Goal: Task Accomplishment & Management: Manage account settings

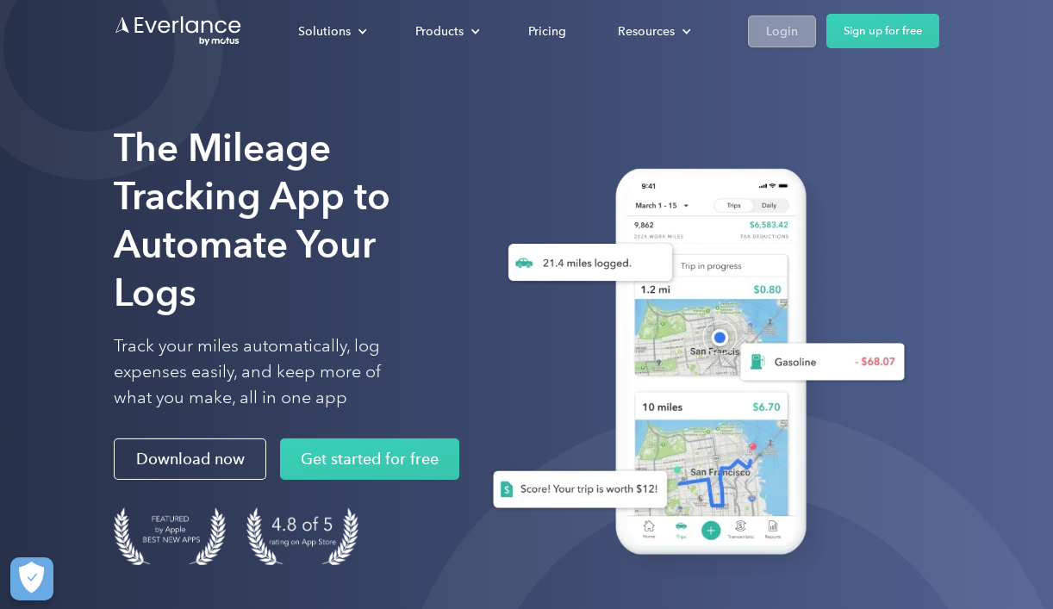
click at [770, 32] on div "Login" at bounding box center [782, 32] width 32 height 22
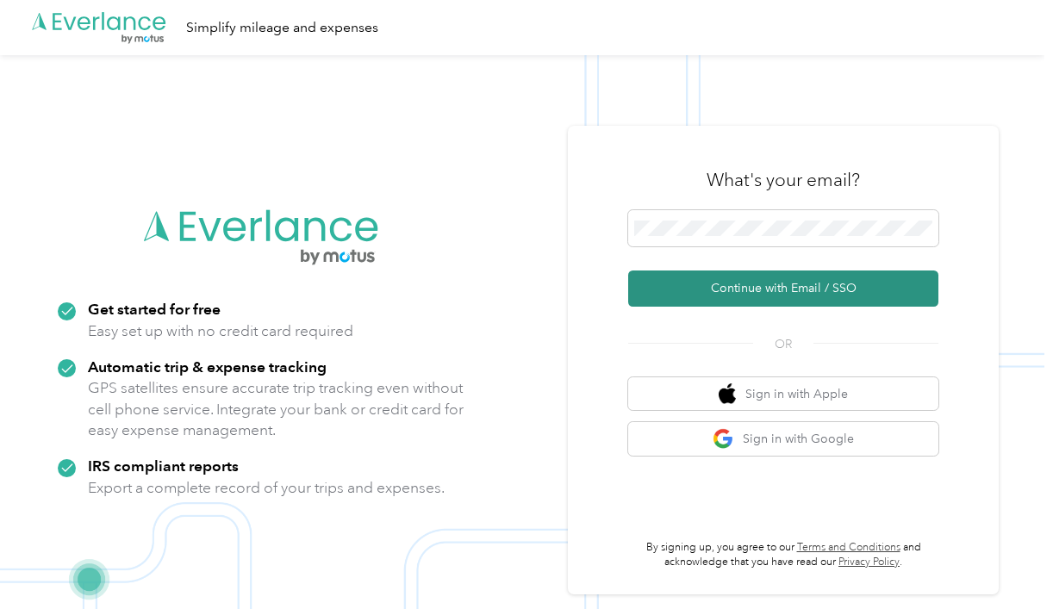
click at [807, 283] on button "Continue with Email / SSO" at bounding box center [783, 289] width 310 height 36
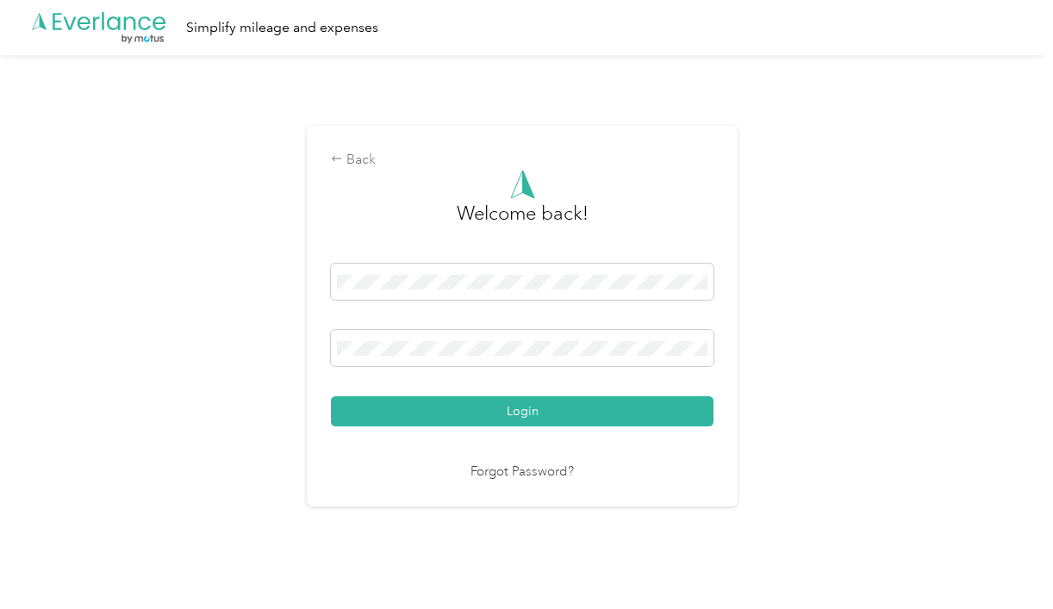
click at [527, 419] on button "Login" at bounding box center [522, 411] width 383 height 30
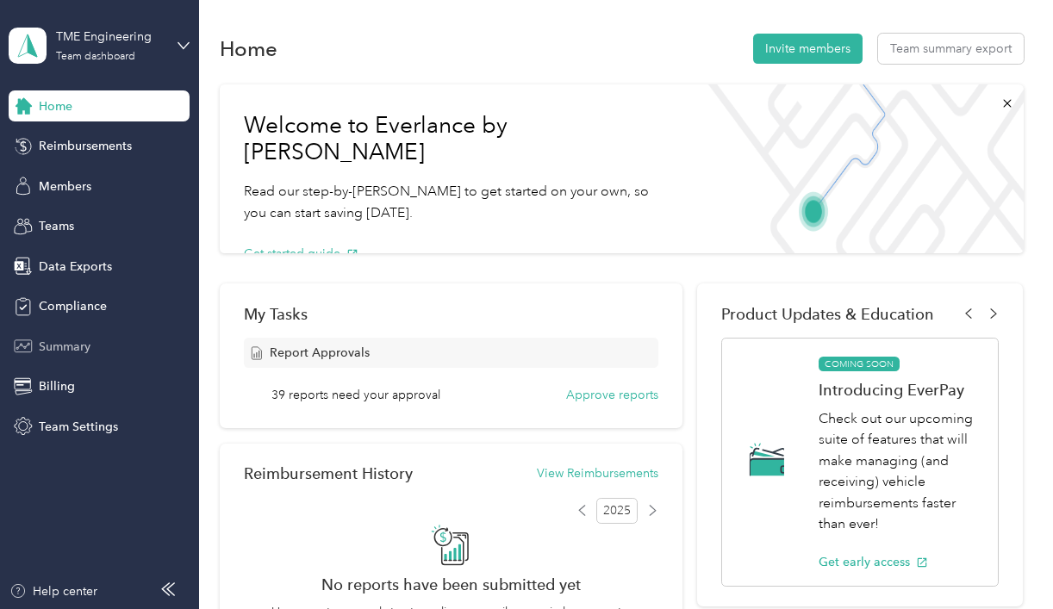
click at [65, 348] on span "Summary" at bounding box center [65, 347] width 52 height 18
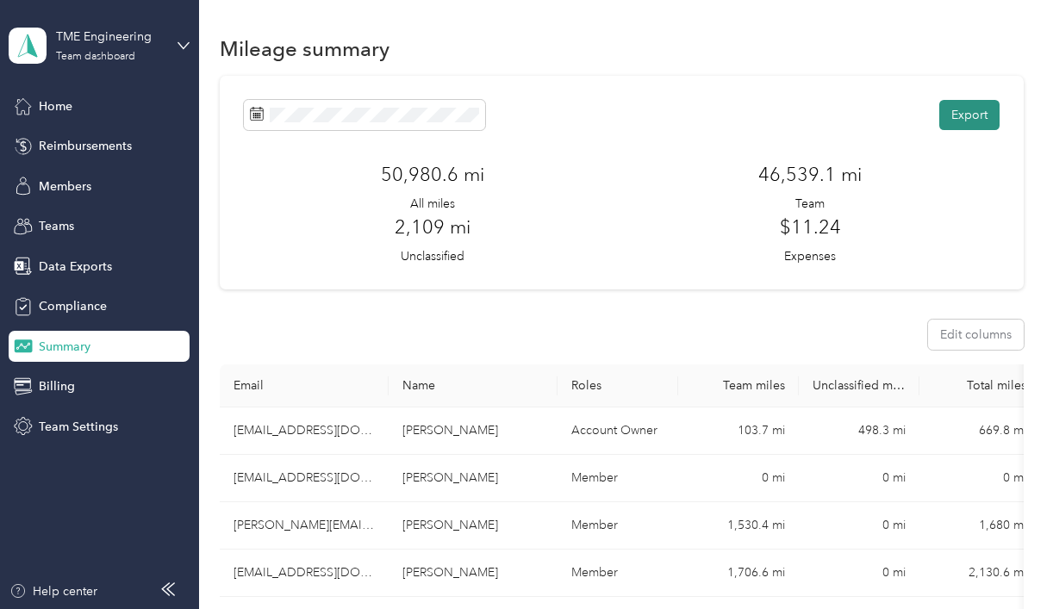
click at [977, 111] on button "Export" at bounding box center [969, 115] width 60 height 30
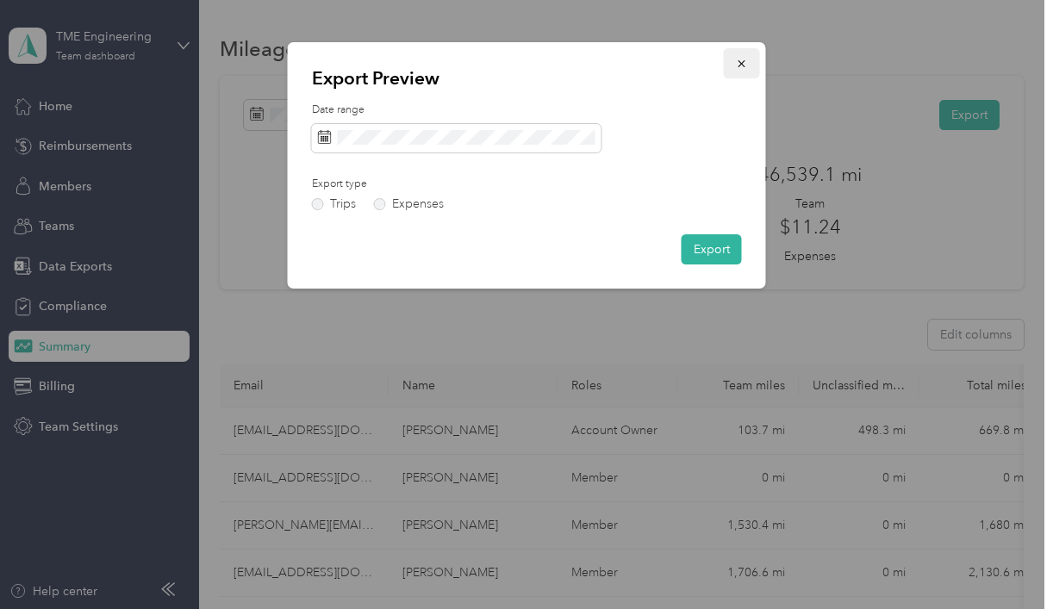
click at [741, 66] on icon "button" at bounding box center [742, 64] width 12 height 12
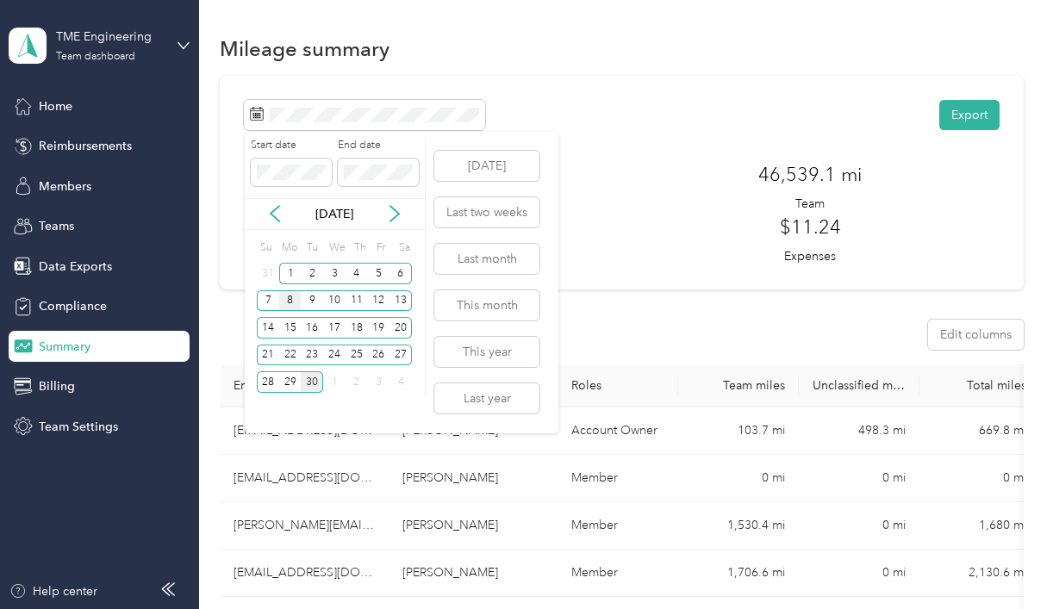
click at [292, 305] on div "8" at bounding box center [290, 301] width 22 height 22
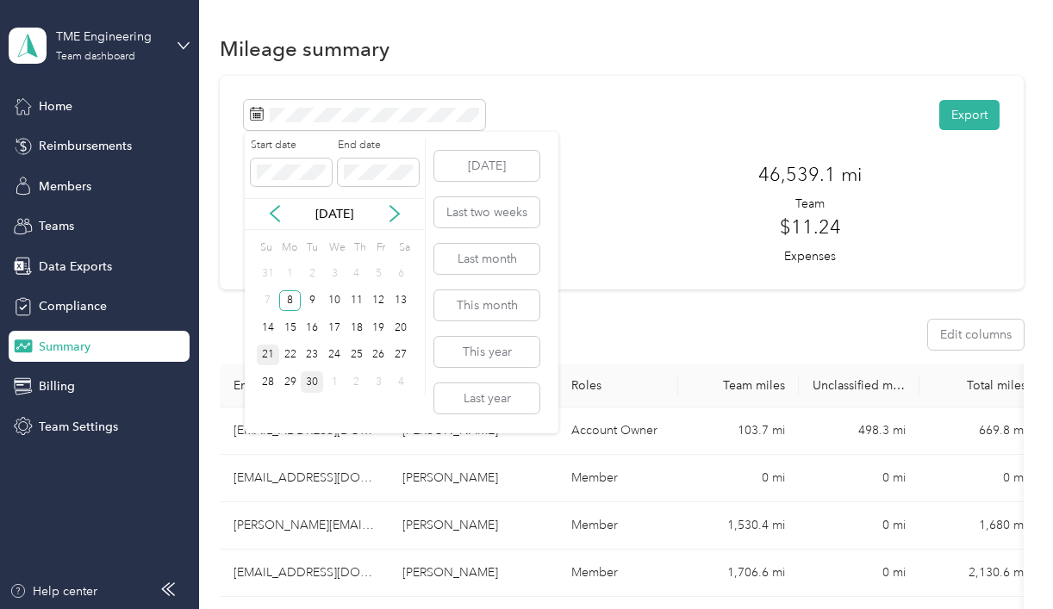
click at [265, 356] on div "21" at bounding box center [268, 356] width 22 height 22
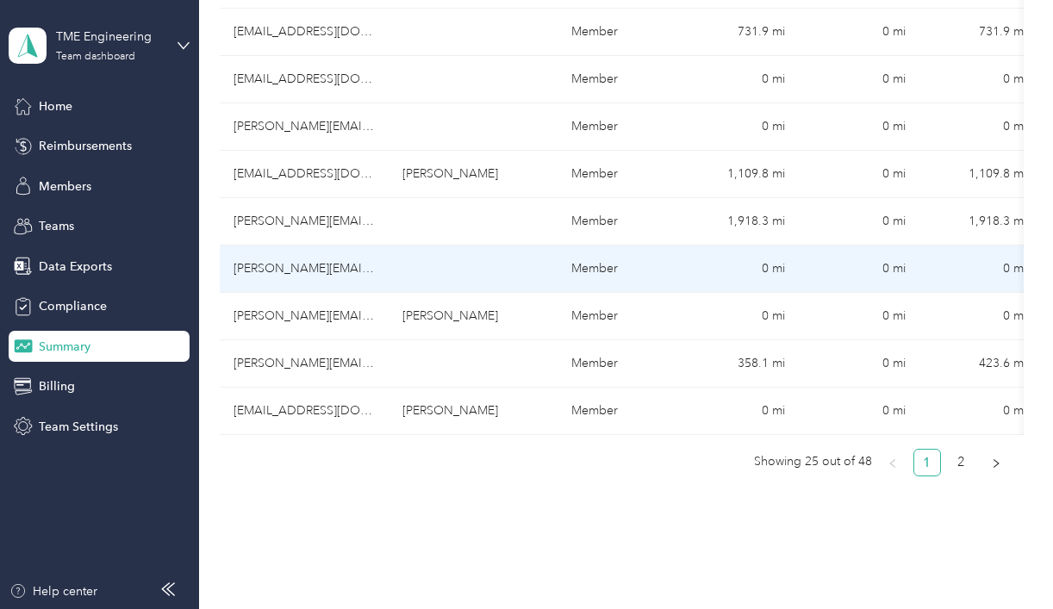
scroll to position [1188, 0]
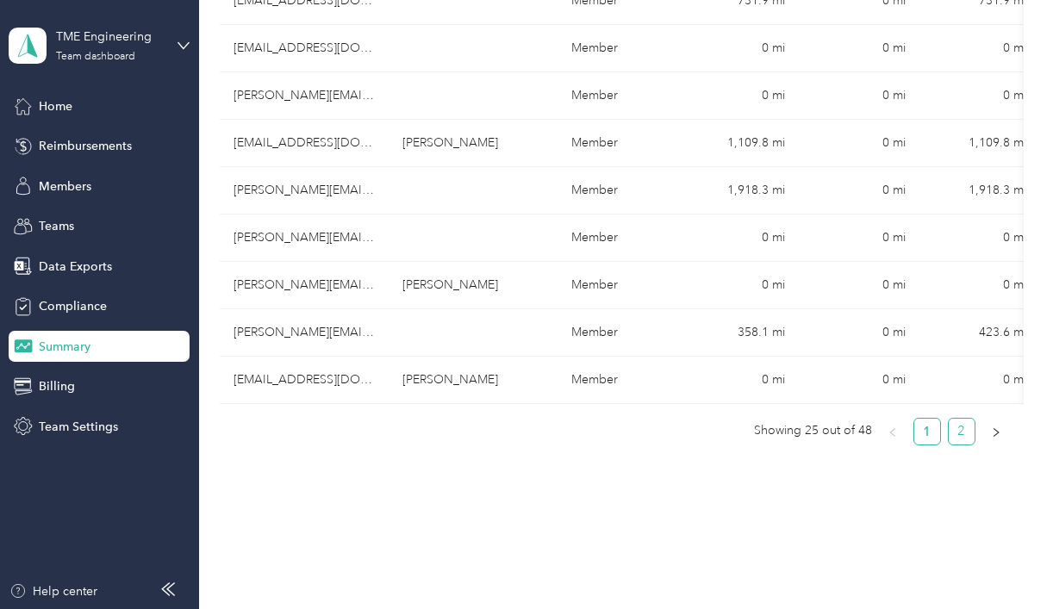
click at [967, 429] on link "2" at bounding box center [962, 432] width 26 height 26
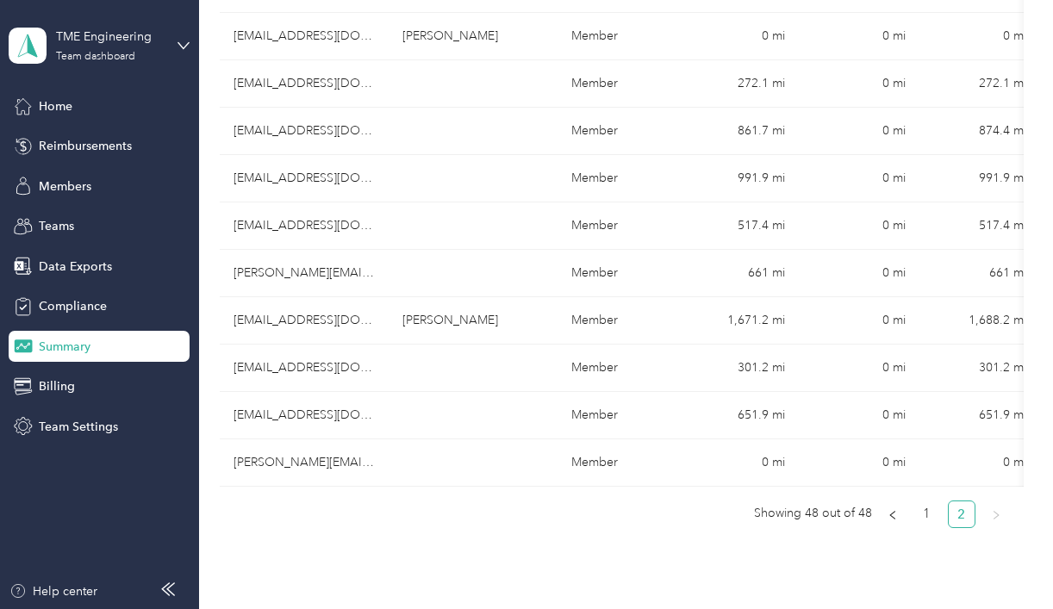
scroll to position [1193, 0]
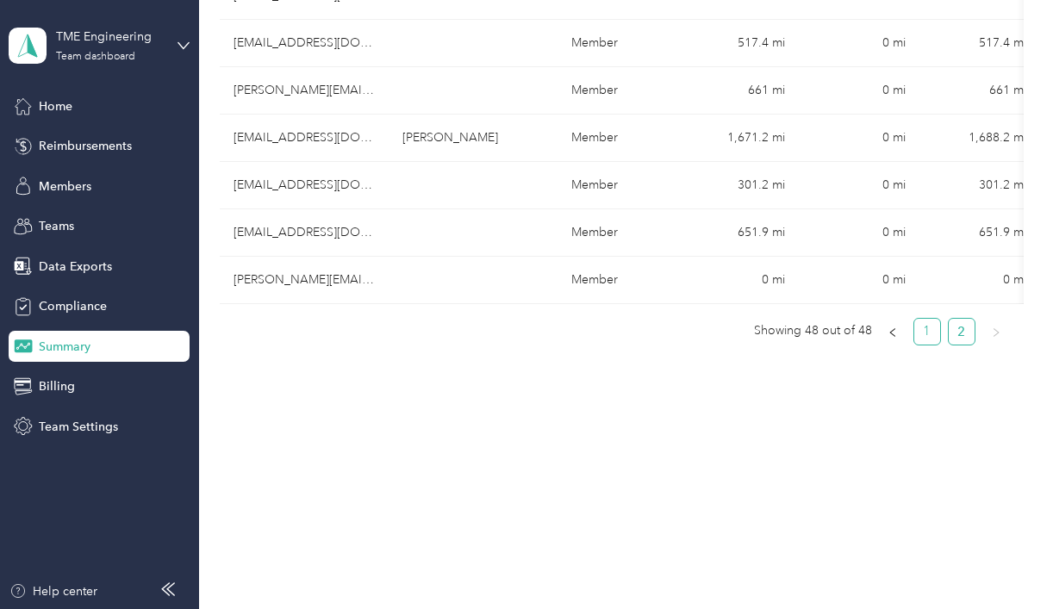
click at [940, 330] on link "1" at bounding box center [927, 332] width 26 height 26
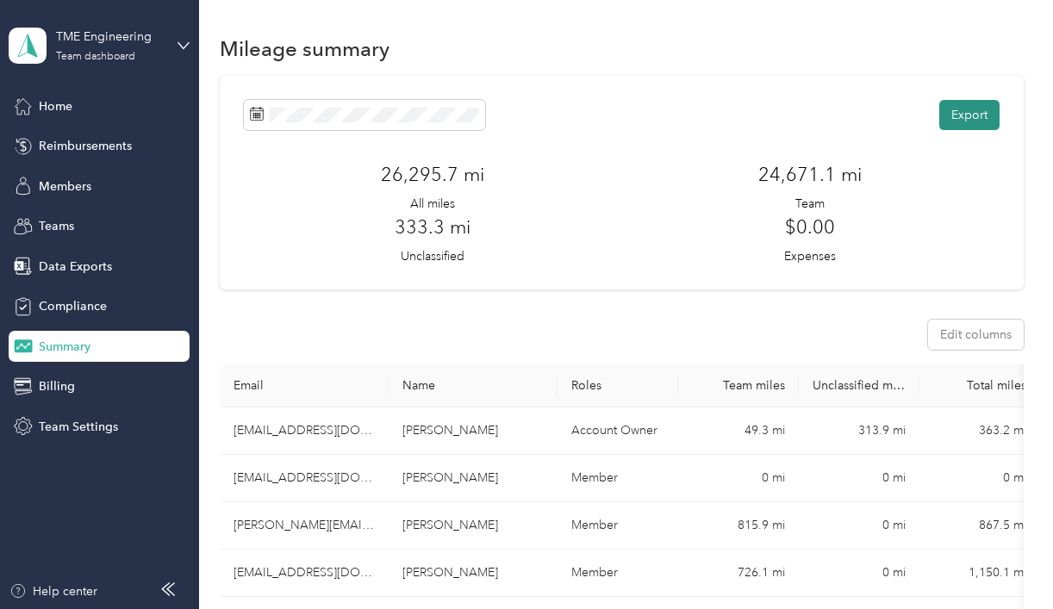
click at [974, 104] on button "Export" at bounding box center [969, 115] width 60 height 30
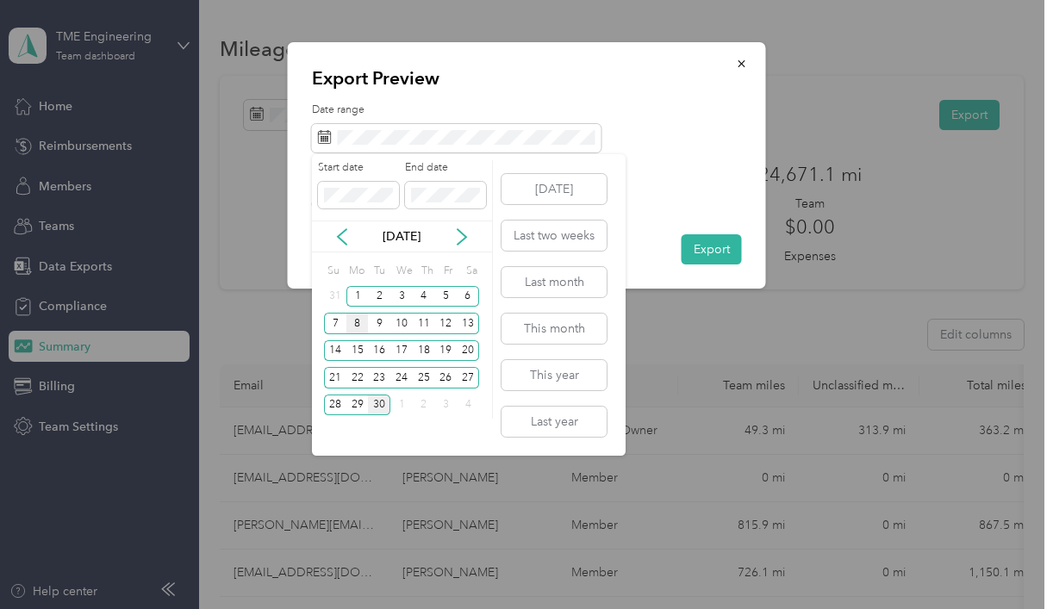
click at [362, 327] on div "8" at bounding box center [357, 324] width 22 height 22
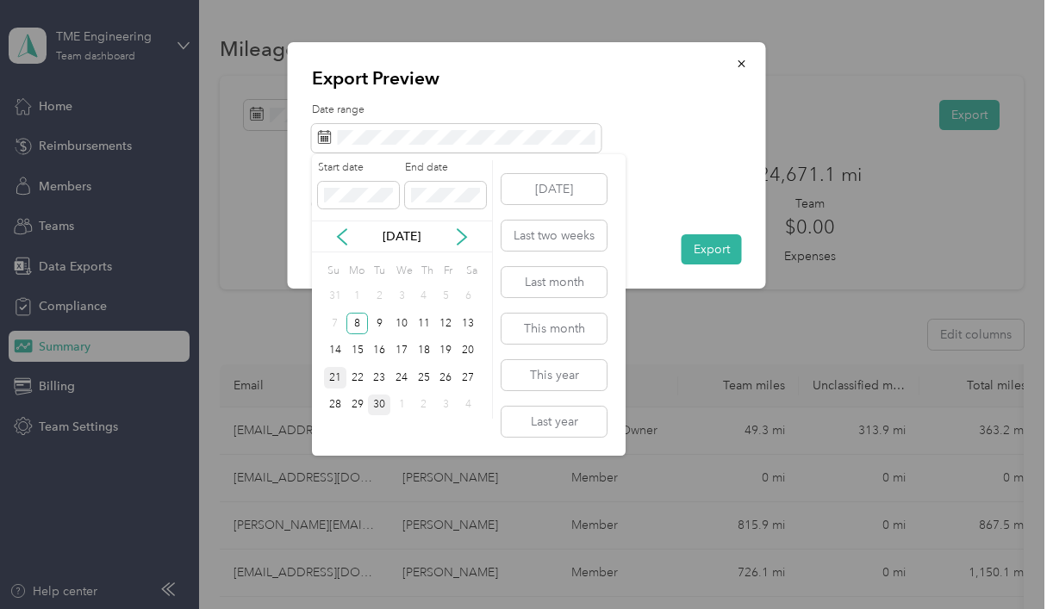
click at [335, 374] on div "21" at bounding box center [335, 378] width 22 height 22
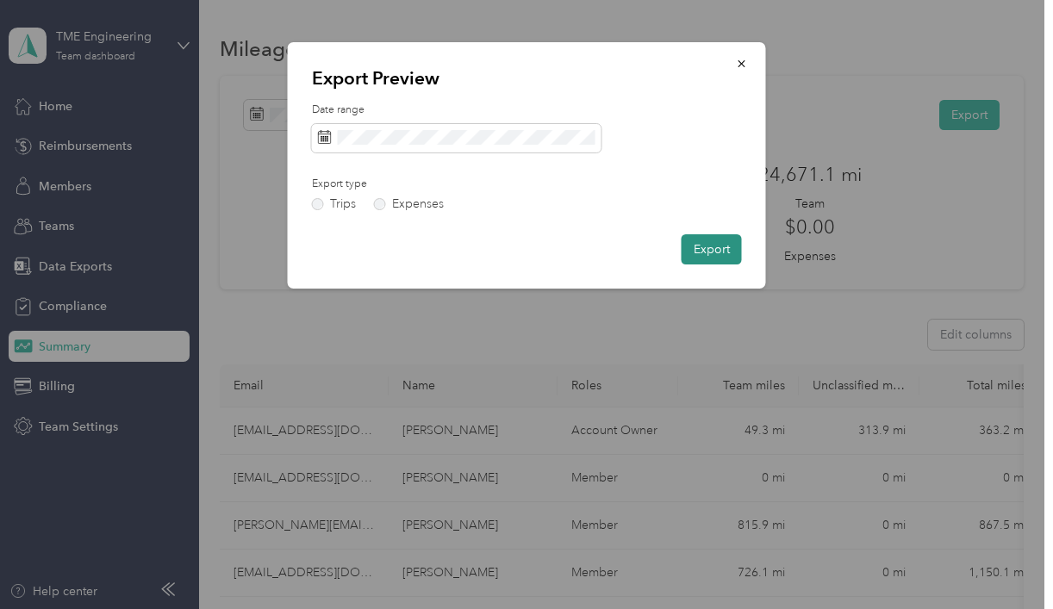
click at [725, 251] on button "Export" at bounding box center [712, 249] width 60 height 30
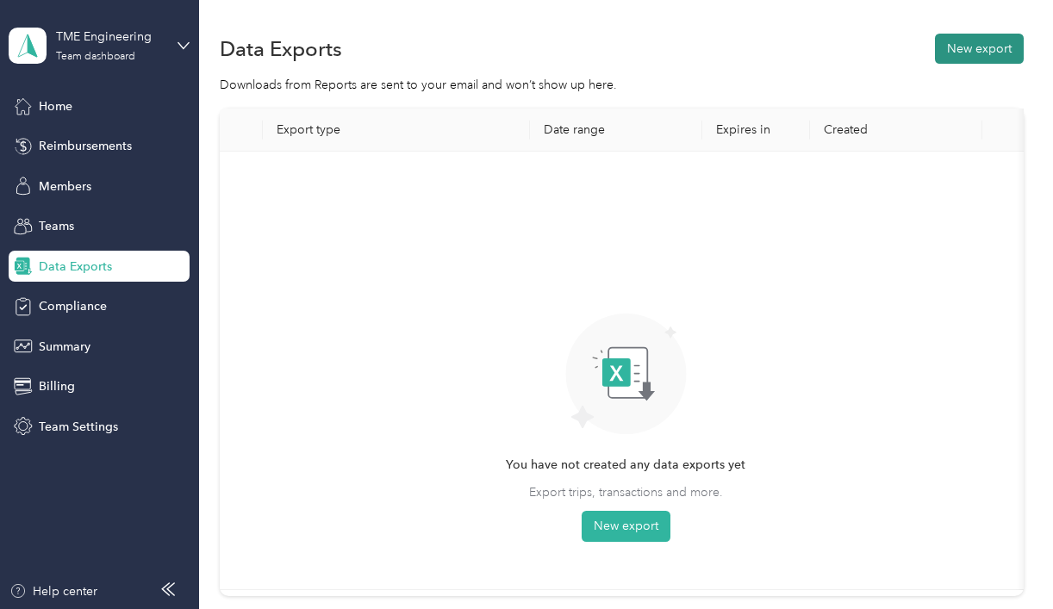
click at [967, 41] on button "New export" at bounding box center [979, 49] width 89 height 30
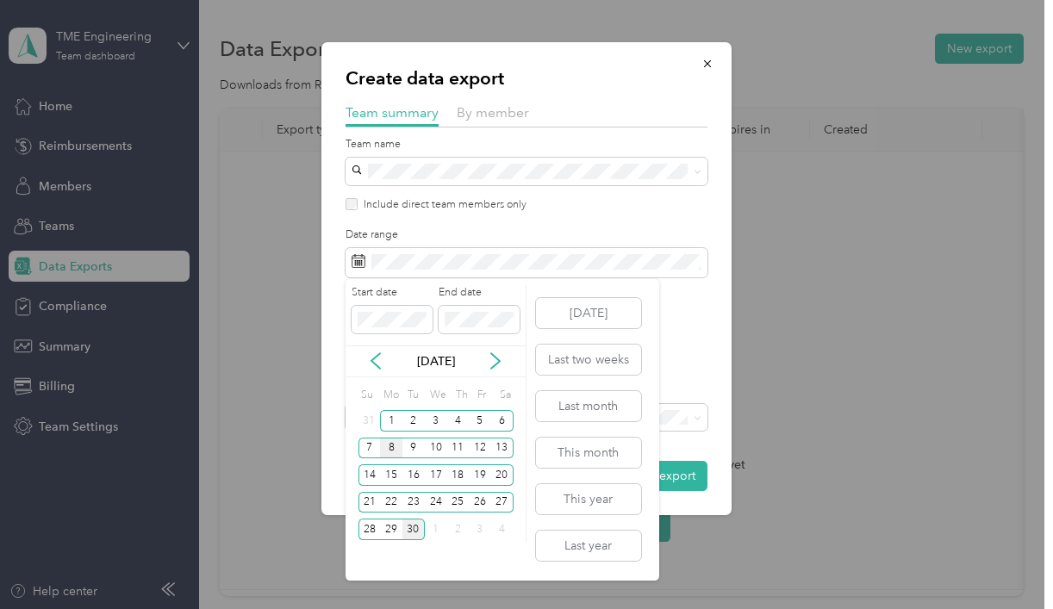
click at [391, 445] on div "8" at bounding box center [391, 449] width 22 height 22
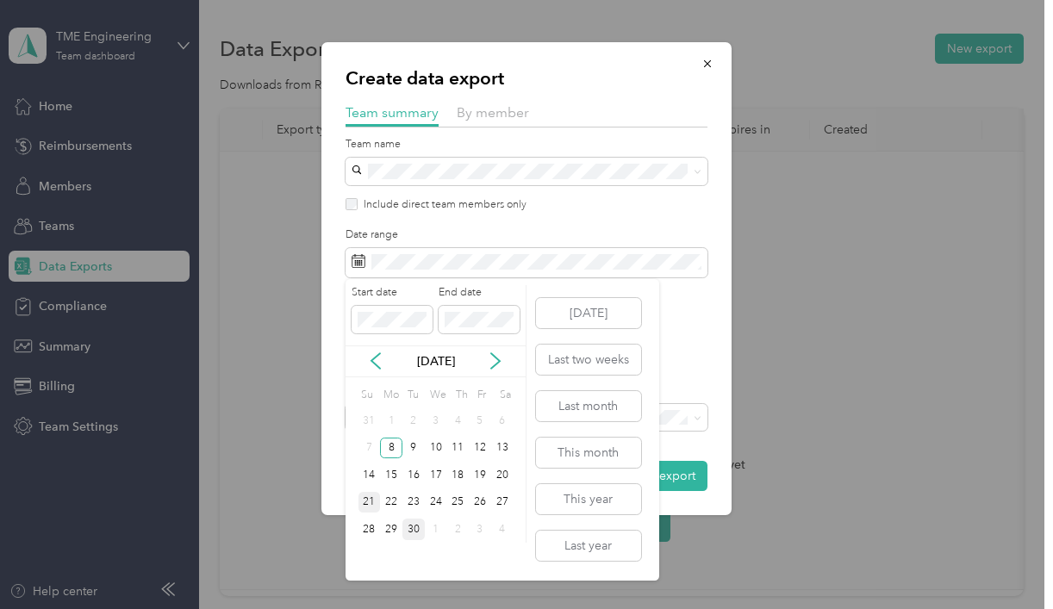
click at [367, 498] on div "21" at bounding box center [369, 503] width 22 height 22
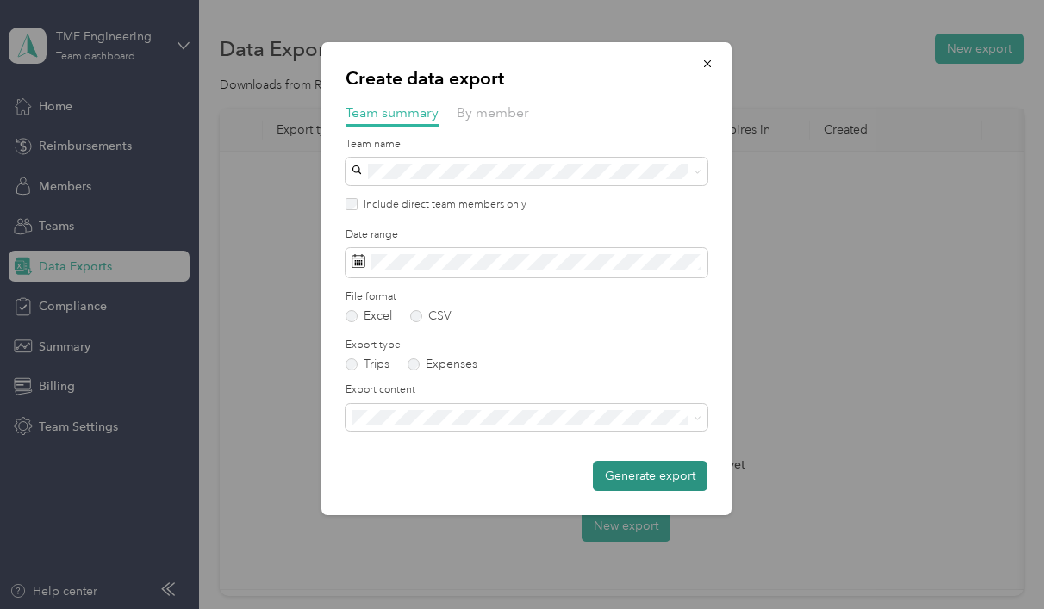
click at [632, 470] on button "Generate export" at bounding box center [650, 476] width 115 height 30
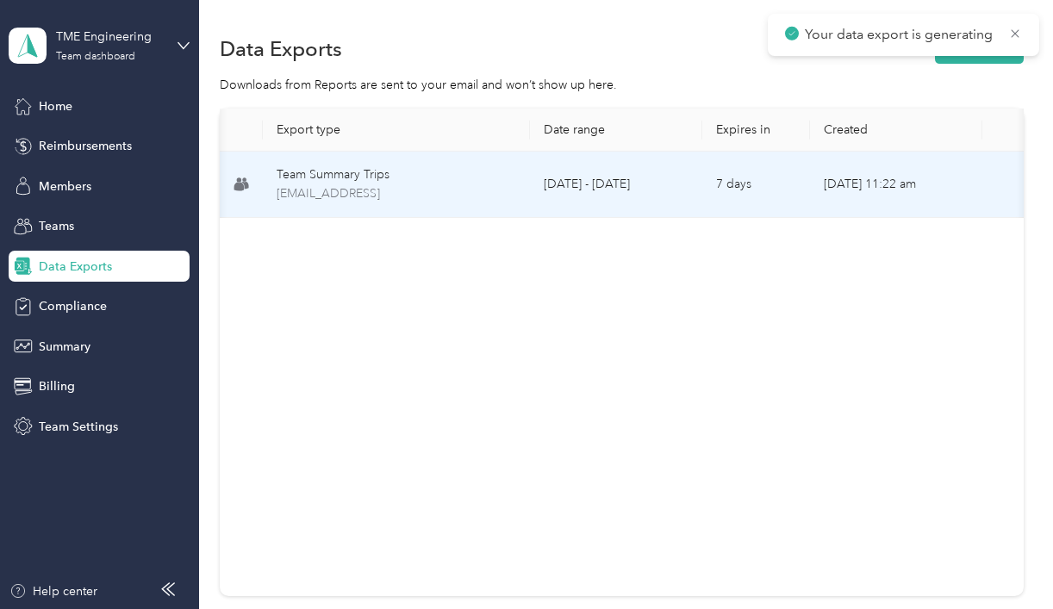
scroll to position [0, 123]
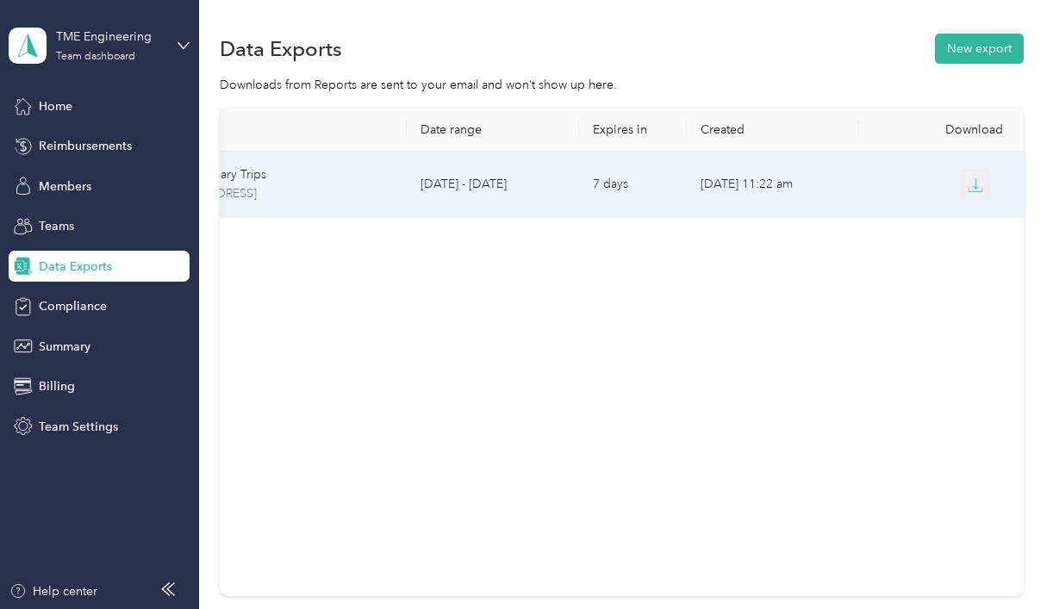
click at [986, 188] on button "button" at bounding box center [975, 184] width 31 height 31
